Goal: Check status: Check status

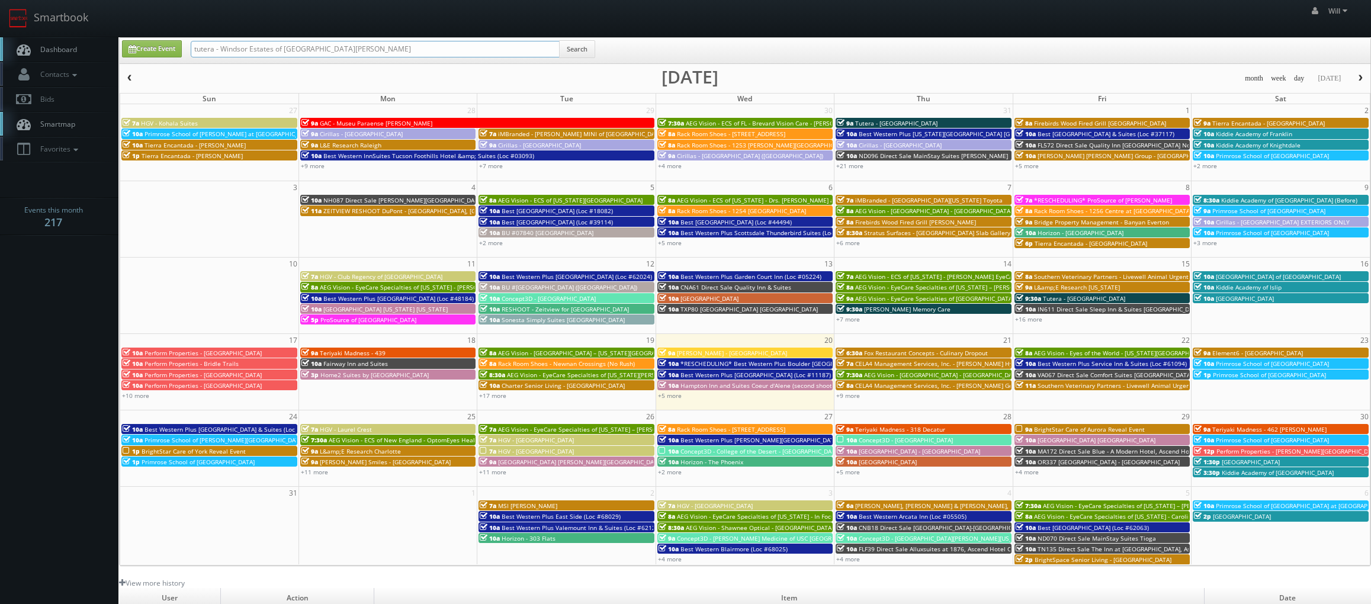
drag, startPoint x: 328, startPoint y: 47, endPoint x: -31, endPoint y: 5, distance: 360.8
click at [0, 5] on html "Smartbook Toggle Side Navigation Toggle Top Navigation Will Will Profile Logout…" at bounding box center [685, 405] width 1371 height 810
paste input "(08-06-25) Best Western Northwest Inn (Loc #44494)"
drag, startPoint x: 232, startPoint y: 50, endPoint x: -86, endPoint y: 4, distance: 320.9
click at [0, 4] on html "Smartbook Toggle Side Navigation Toggle Top Navigation Will Will Profile Logout…" at bounding box center [685, 405] width 1371 height 810
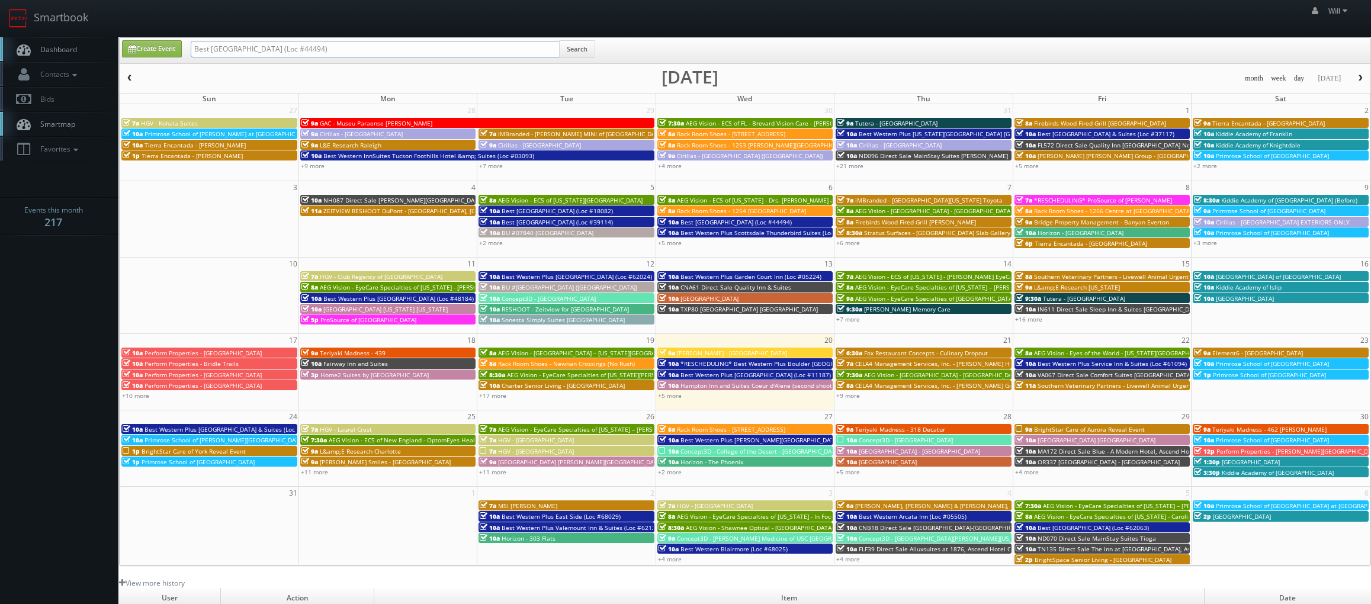
type input "Best [GEOGRAPHIC_DATA] (Loc #44494)"
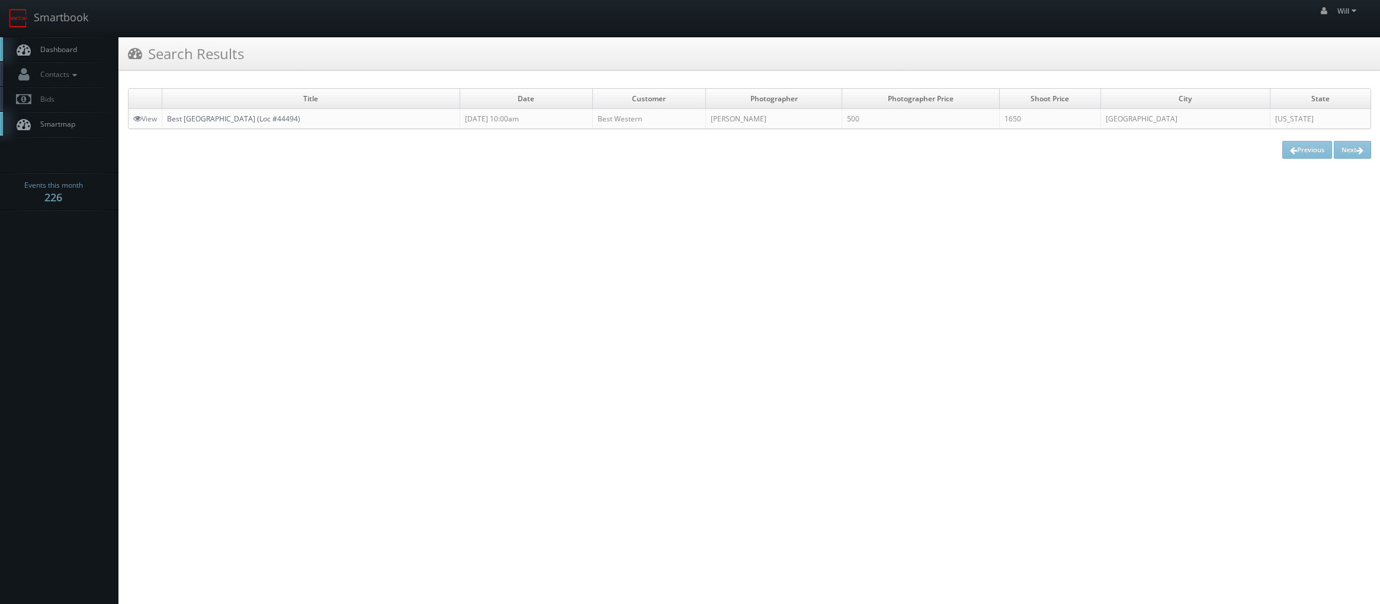
click at [213, 120] on link "Best [GEOGRAPHIC_DATA] (Loc #44494)" at bounding box center [233, 119] width 133 height 10
